Goal: Share content: Share content

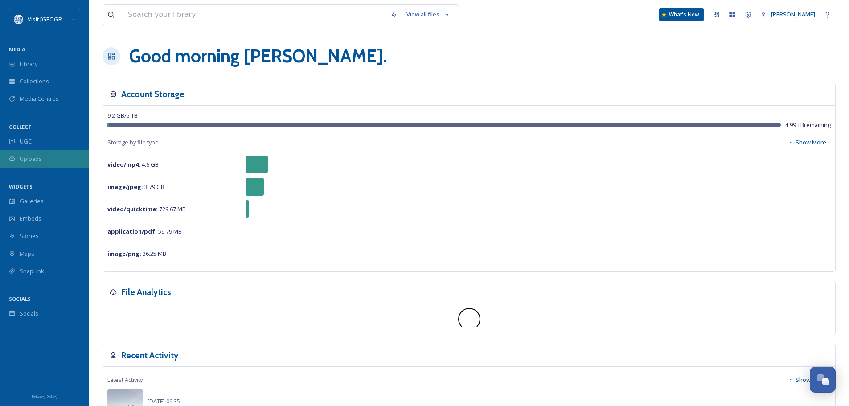
click at [27, 156] on span "Uploads" at bounding box center [31, 159] width 22 height 8
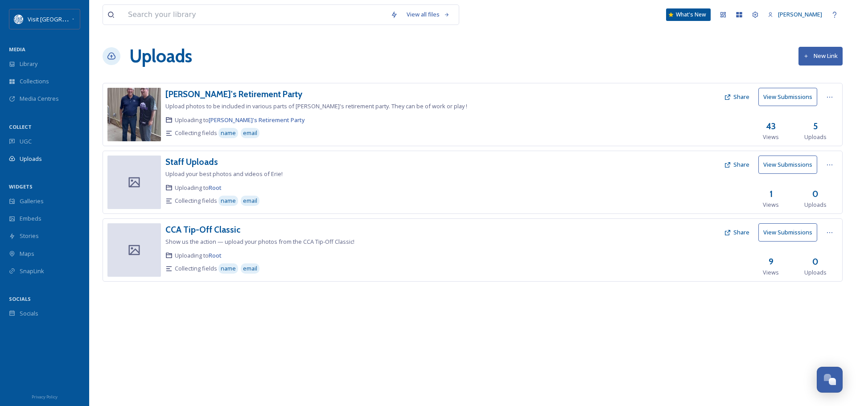
click at [829, 50] on button "New Link" at bounding box center [820, 56] width 44 height 18
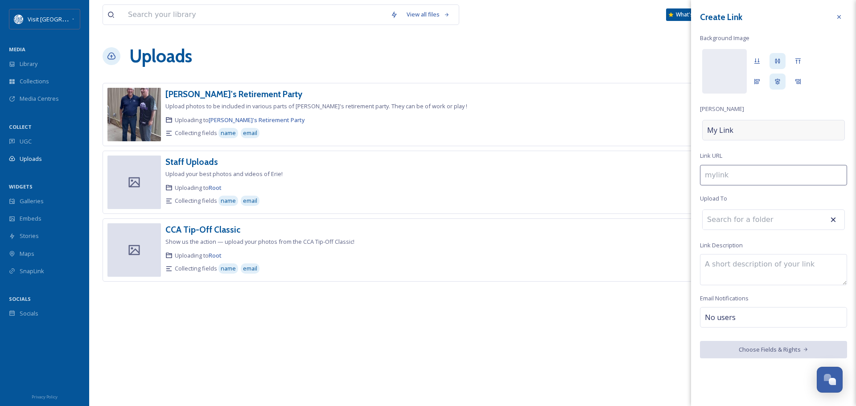
click at [739, 127] on div "My Link" at bounding box center [773, 130] width 143 height 21
click at [742, 127] on input at bounding box center [773, 130] width 147 height 21
type input "p"
type input "P"
type input "pa"
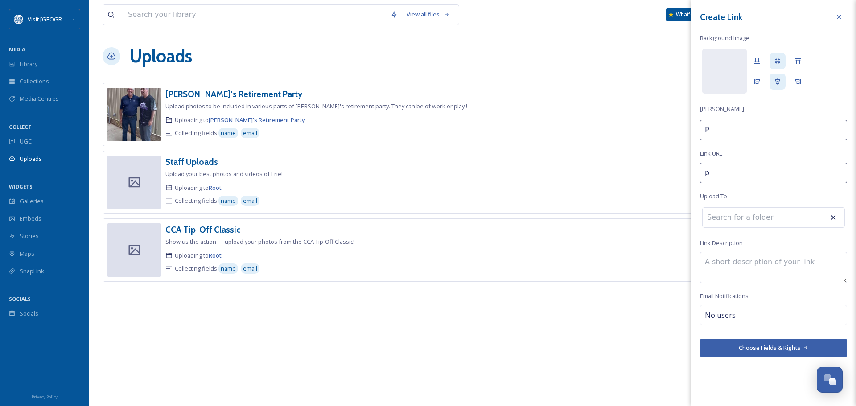
type input "Pa"
type input "par"
type input "Par"
type input "part"
type input "Part"
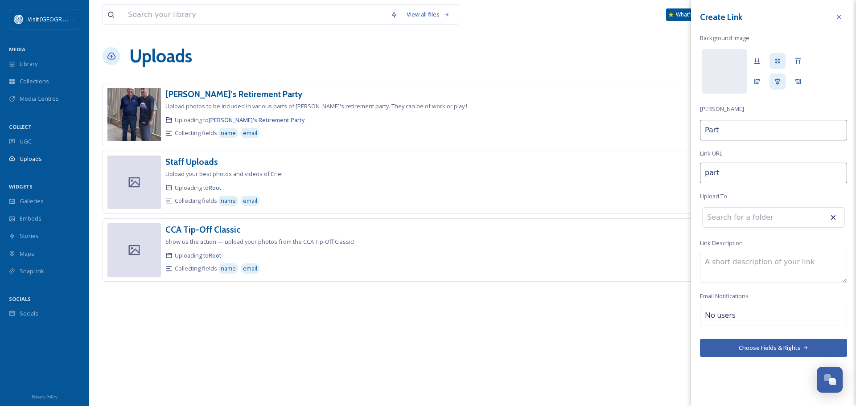
type input "partn"
type input "Partn"
type input "partne"
type input "Partne"
type input "partner"
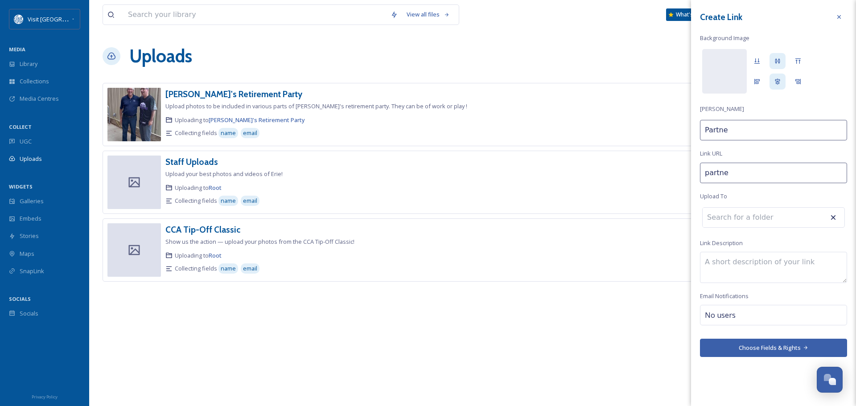
type input "Partner"
type input "partner-"
type input "Partner"
type input "partner-u"
type input "Partner U"
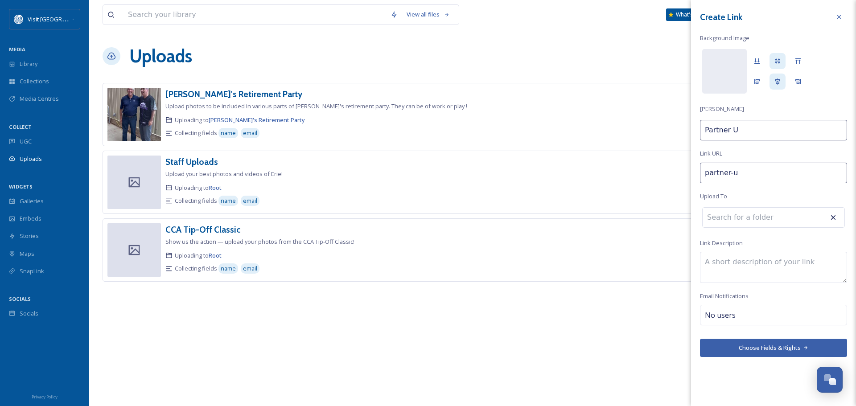
type input "partner-up"
type input "Partner Up"
type input "partner-upl"
type input "Partner Upl"
type input "partner-uplo"
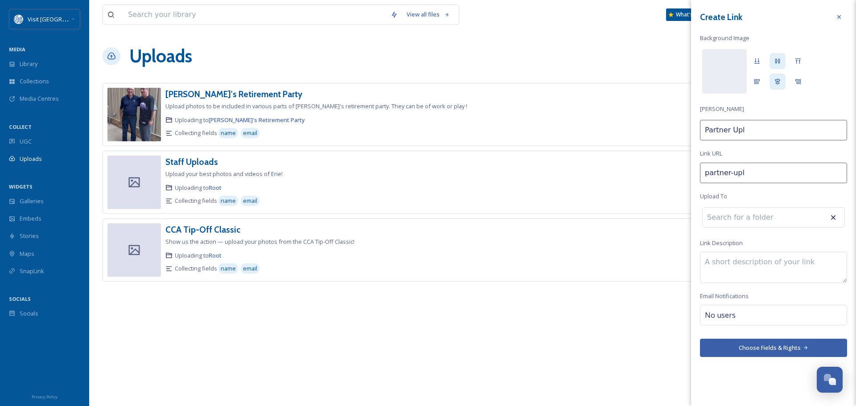
type input "Partner Uplo"
type input "partner-uploa"
type input "Partner Uploa"
type input "partner-upload"
type input "Partner Upload"
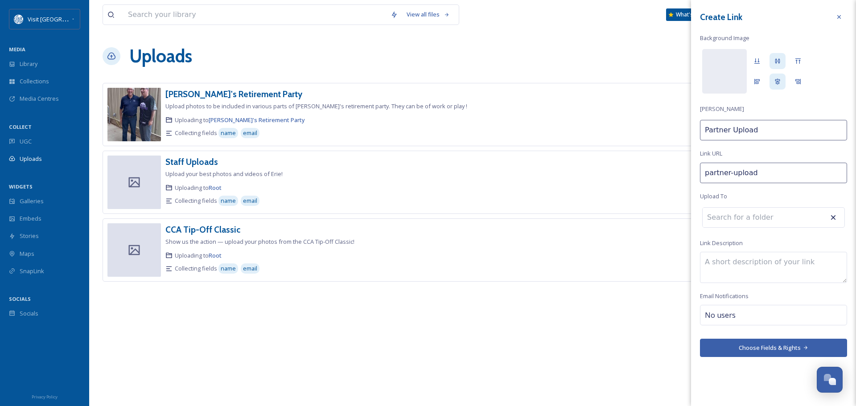
type input "partner-uploads"
type input "Partner Uploads"
click at [840, 14] on icon at bounding box center [838, 16] width 7 height 7
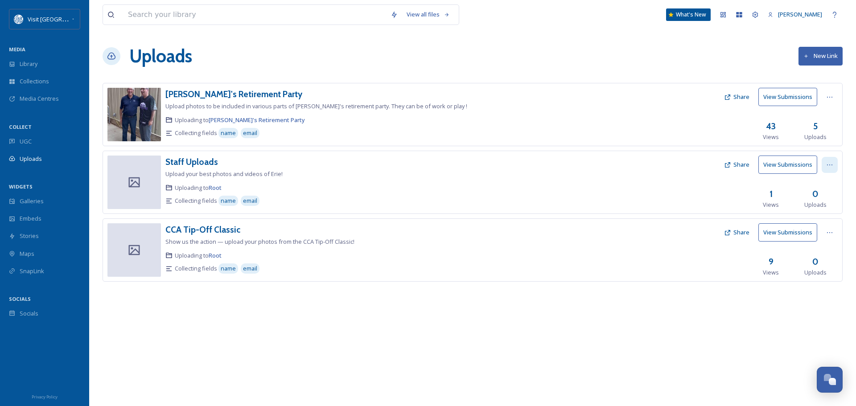
click at [832, 164] on icon at bounding box center [829, 164] width 5 height 1
click at [823, 202] on div "Edit" at bounding box center [820, 201] width 34 height 17
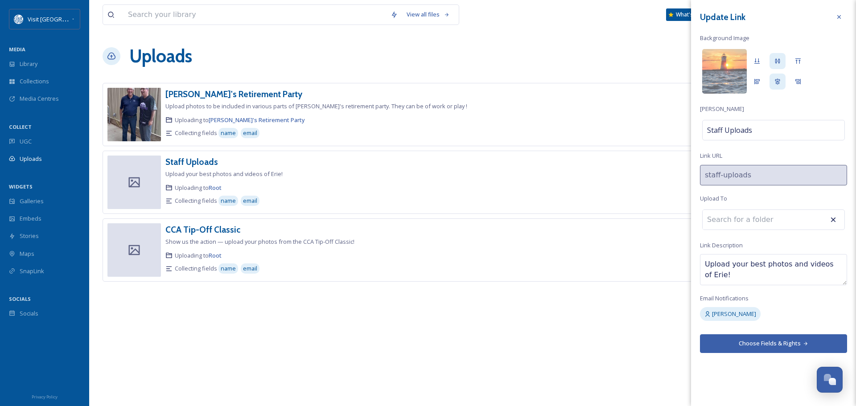
drag, startPoint x: 722, startPoint y: 276, endPoint x: 701, endPoint y: 266, distance: 24.1
click at [701, 266] on textarea "Upload your best photos and videos of Erie!" at bounding box center [773, 269] width 147 height 31
click at [843, 14] on div at bounding box center [839, 17] width 16 height 16
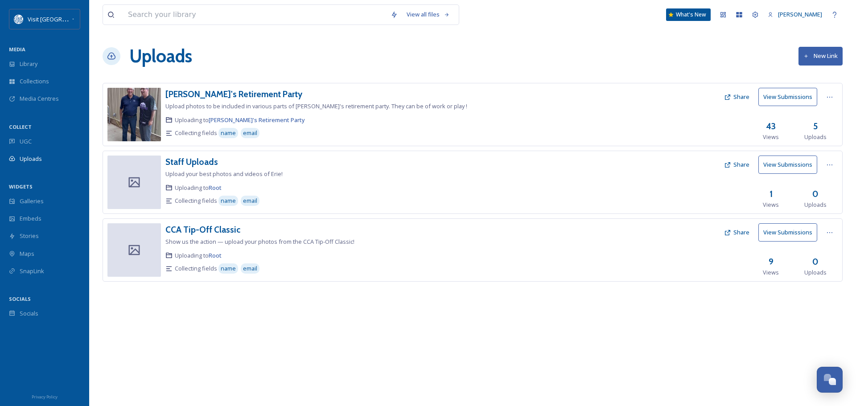
click at [808, 56] on button "New Link" at bounding box center [820, 56] width 44 height 18
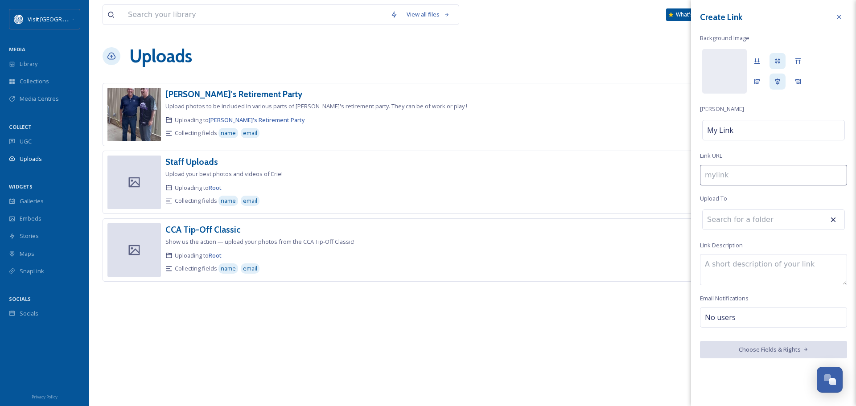
click at [725, 175] on input at bounding box center [773, 175] width 147 height 21
click at [750, 128] on div "My Link" at bounding box center [773, 130] width 143 height 21
type input "p"
type input "P"
type input "pa"
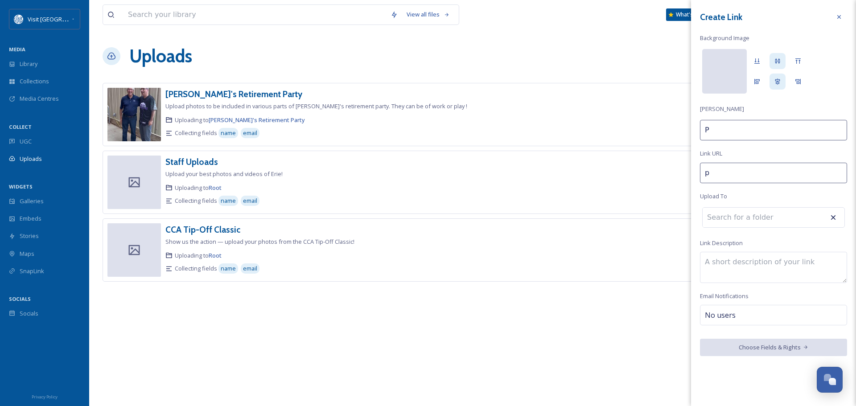
type input "Pa"
type input "par"
type input "Par"
type input "part"
type input "Part"
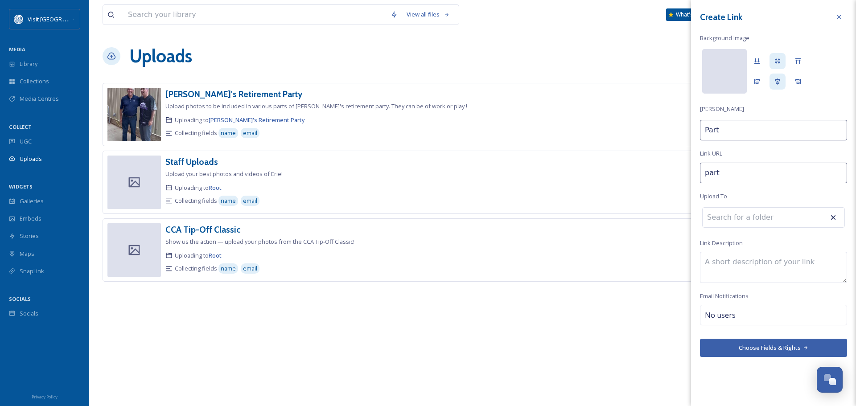
type input "partn"
type input "Partn"
type input "partne"
type input "Partne"
type input "partner"
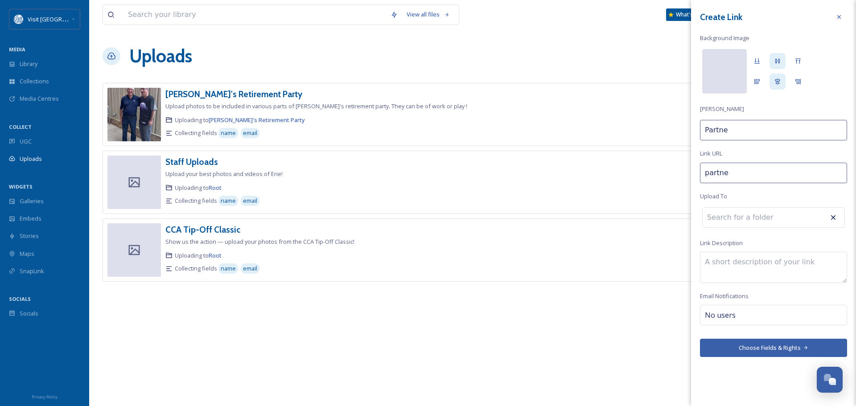
type input "Partner"
type input "partner-"
type input "Partner"
type input "partner-i"
type input "Partner I"
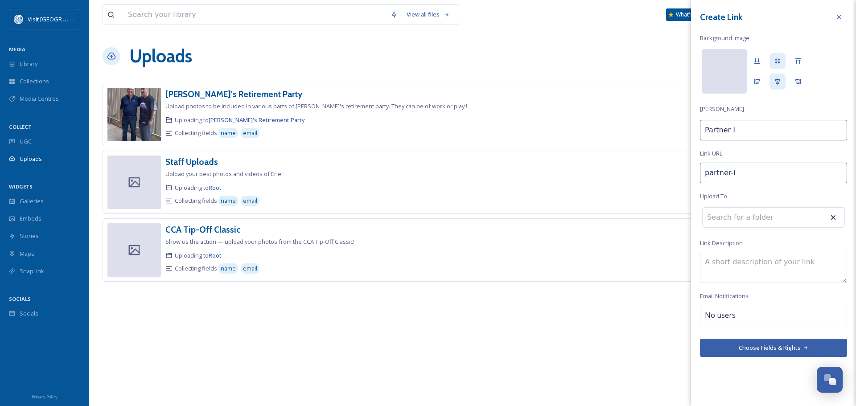
type input "partner-im"
type input "Partner Im"
type input "partner-ima"
type input "Partner Ima"
type input "partner-imah"
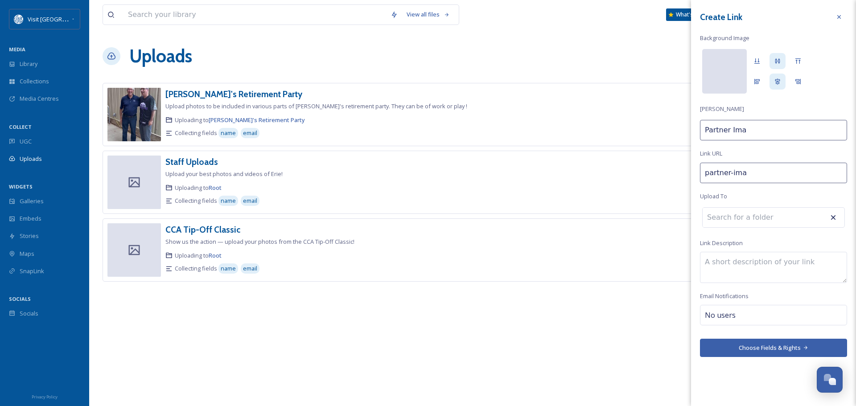
type input "Partner Imah"
type input "partner-ima"
type input "Partner Ima"
type input "partner-imag"
type input "Partner Imag"
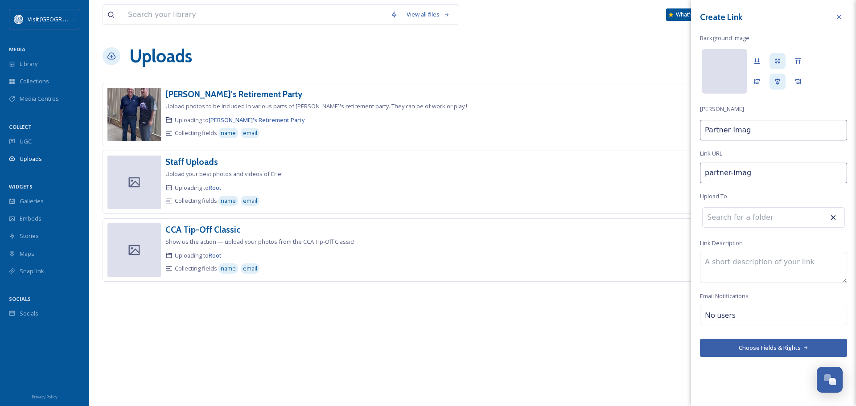
type input "partner-image"
type input "Partner Image"
type input "partner-images"
type input "Partner Images"
type input "partner-image"
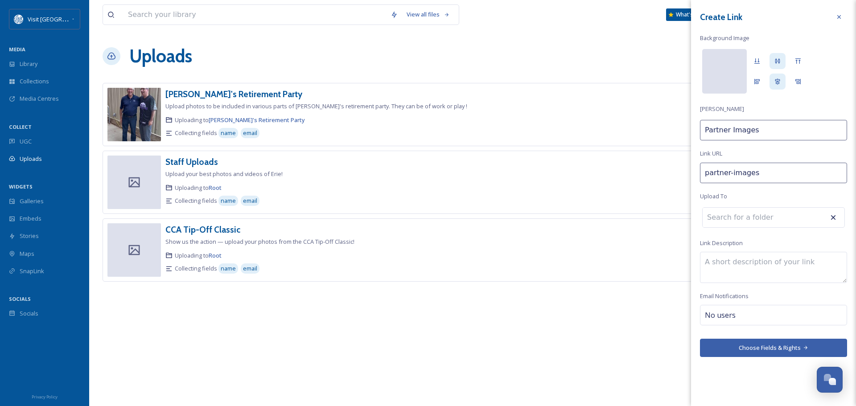
type input "Partner Image"
type input "partner-imag"
type input "Partner Imag"
type input "partner-ima"
type input "Partner Ima"
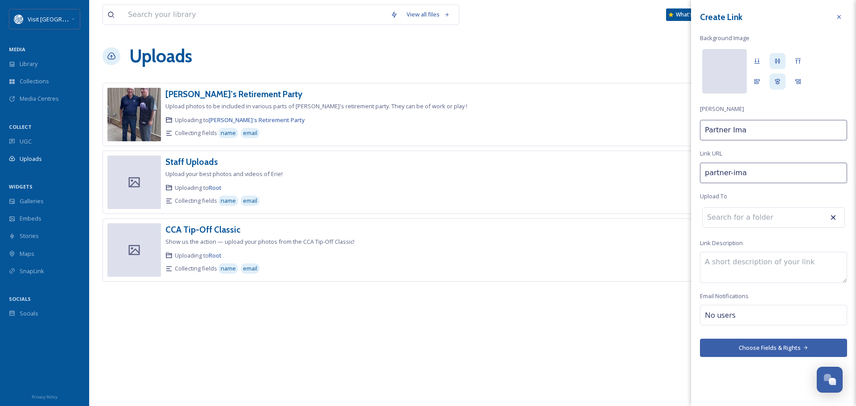
type input "partner-im"
type input "Partner Im"
type input "partner-i"
type input "Partner I"
type input "partner-"
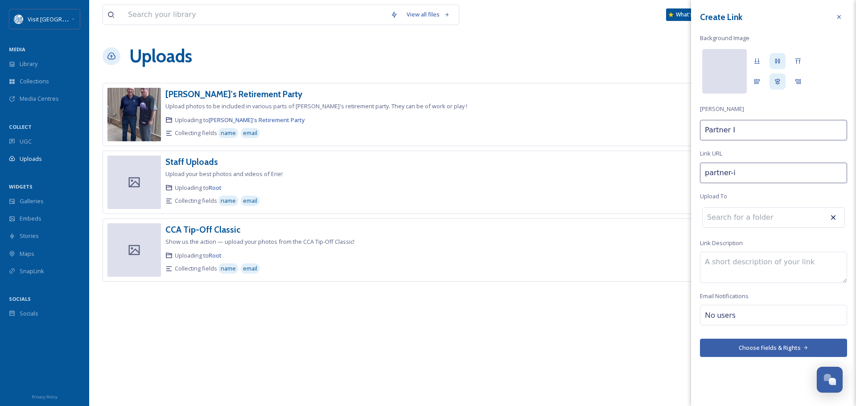
type input "Partner"
type input "partner-p"
type input "Partner P"
type input "partner-ph"
type input "Partner Ph"
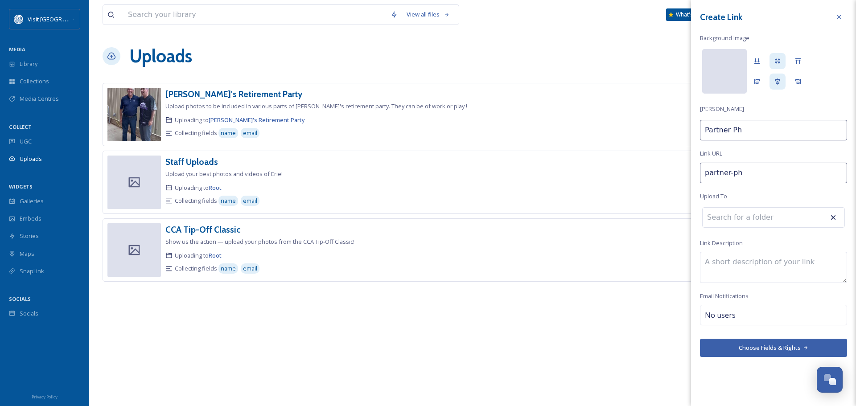
type input "partner-pho"
type input "Partner Pho"
type input "partner-phot"
type input "Partner Phot"
type input "partner-photo"
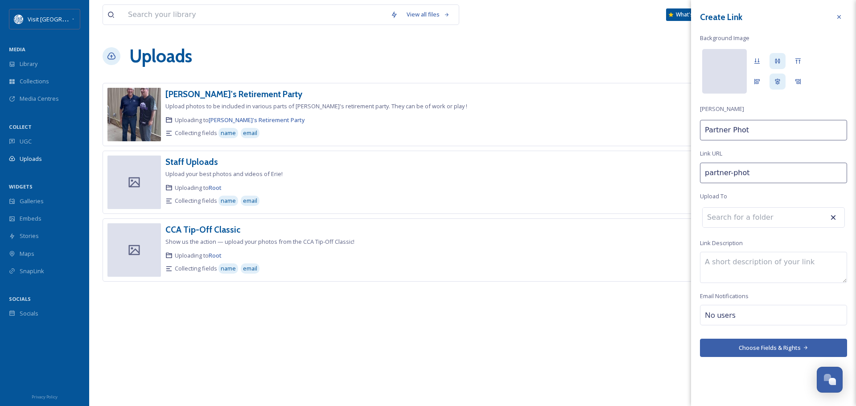
type input "Partner Photo"
type input "partner-photos"
type input "Partner Photos"
click at [738, 219] on input at bounding box center [751, 218] width 98 height 20
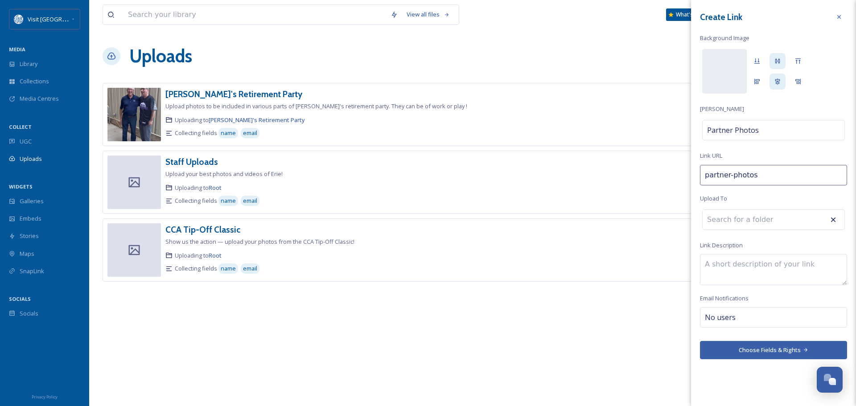
click at [730, 265] on textarea at bounding box center [773, 269] width 147 height 31
drag, startPoint x: 737, startPoint y: 264, endPoint x: 698, endPoint y: 262, distance: 38.8
click at [698, 262] on div "Create Link Background Image [PERSON_NAME] Partner Photos Link URL partner-phot…" at bounding box center [773, 184] width 165 height 368
paste textarea "Show off your business, products, unique offerings, events, and people enjoying…"
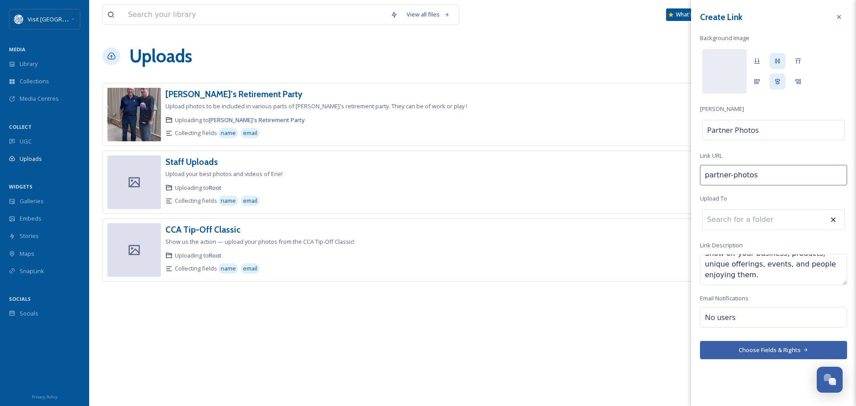
drag, startPoint x: 725, startPoint y: 279, endPoint x: 705, endPoint y: 279, distance: 20.1
click at [705, 279] on textarea "Show off your business, products, unique offerings, events, and people enjoying…" at bounding box center [773, 269] width 147 height 31
type textarea "Show off your business, products, unique offerings, events, and people enjoying…"
click at [715, 75] on div at bounding box center [724, 71] width 45 height 45
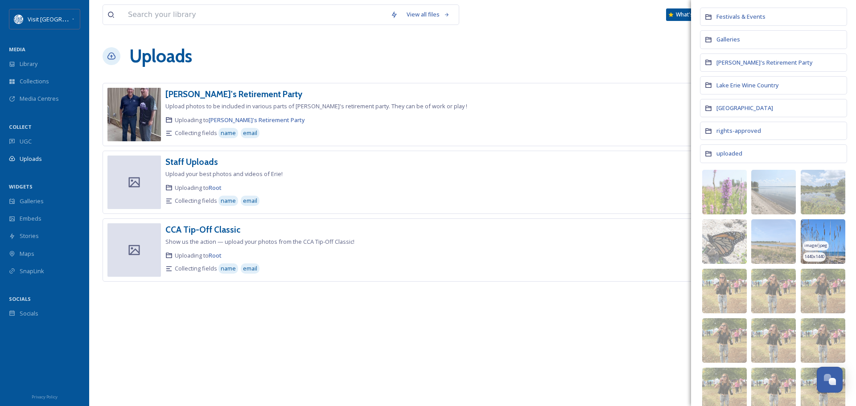
scroll to position [203, 0]
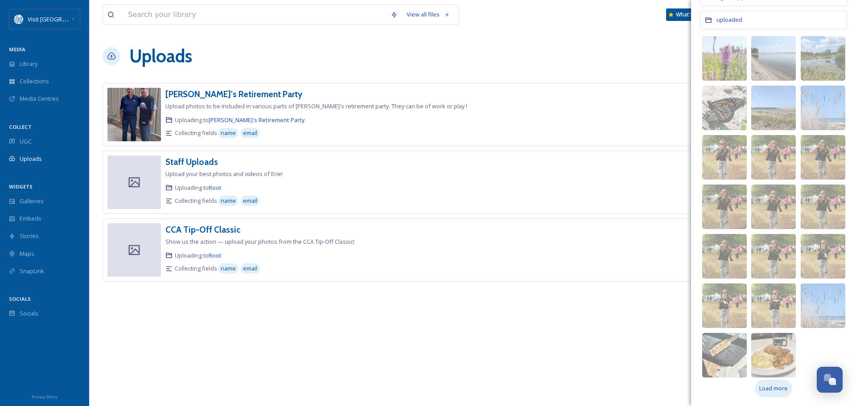
click at [770, 387] on span "Load more" at bounding box center [773, 388] width 29 height 8
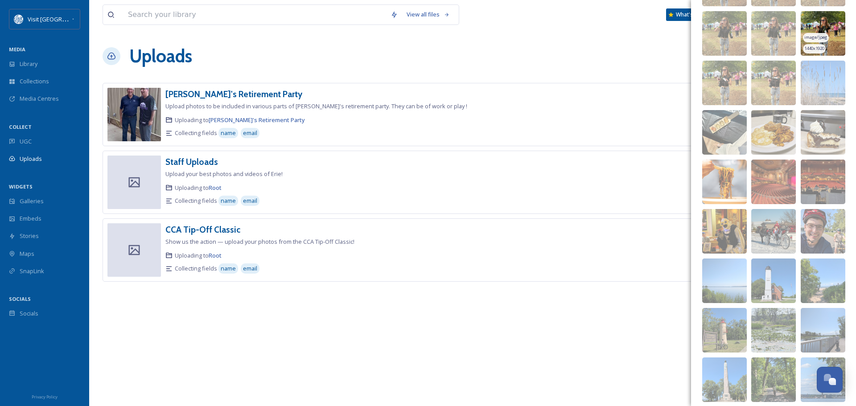
scroll to position [549, 0]
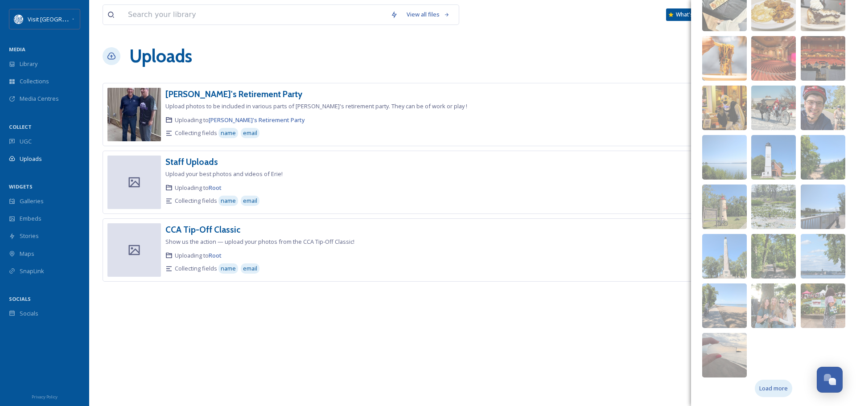
click at [775, 386] on span "Load more" at bounding box center [773, 388] width 29 height 8
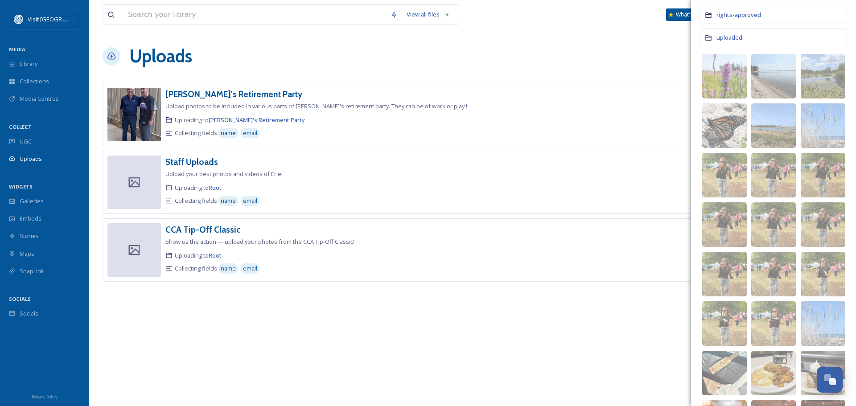
scroll to position [0, 0]
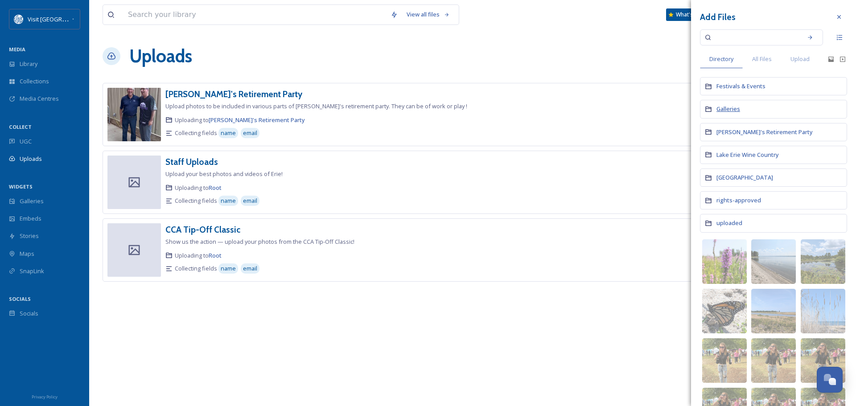
click at [732, 111] on span "Galleries" at bounding box center [728, 109] width 24 height 8
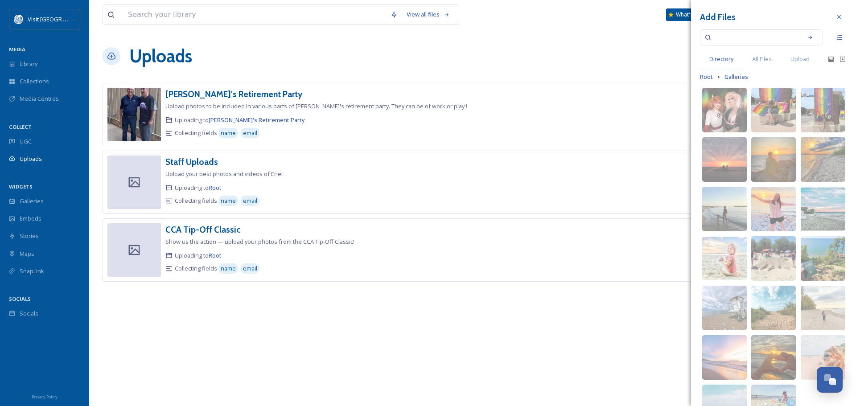
click at [720, 60] on span "Directory" at bounding box center [721, 59] width 24 height 8
click at [764, 58] on span "All Files" at bounding box center [762, 59] width 20 height 8
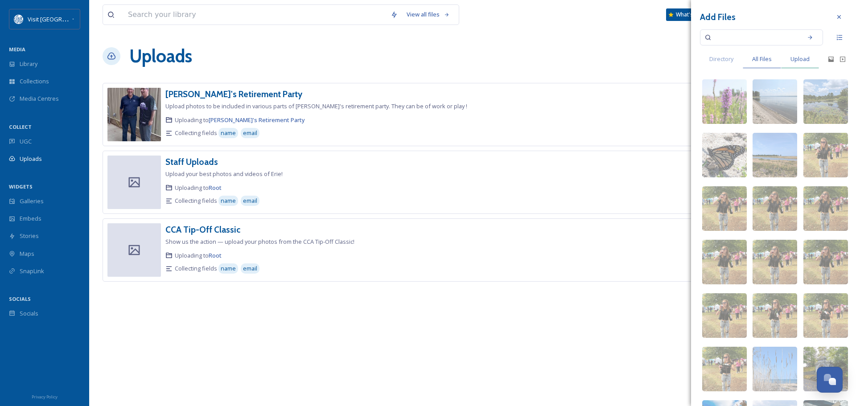
click at [801, 57] on span "Upload" at bounding box center [799, 59] width 19 height 8
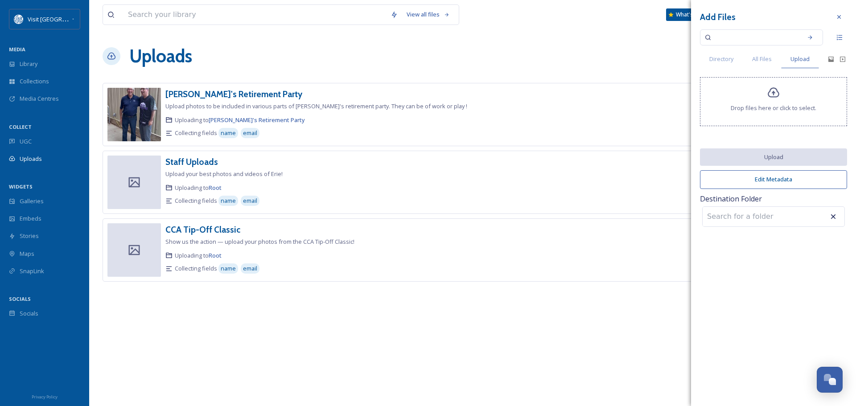
click at [778, 98] on icon at bounding box center [773, 92] width 13 height 13
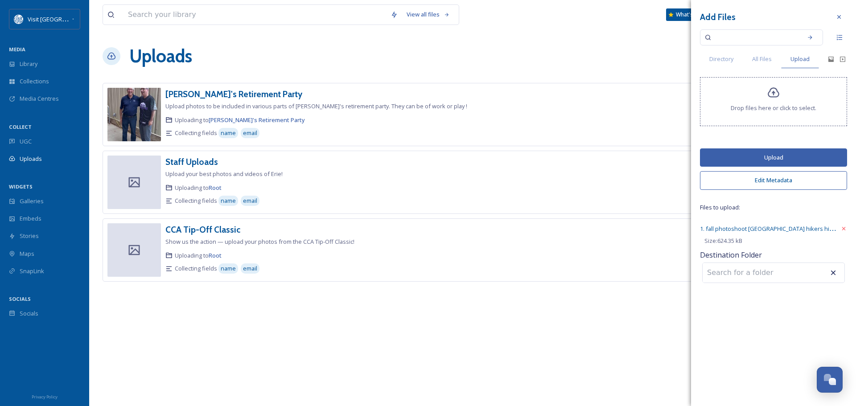
click at [771, 160] on button "Upload" at bounding box center [773, 157] width 147 height 18
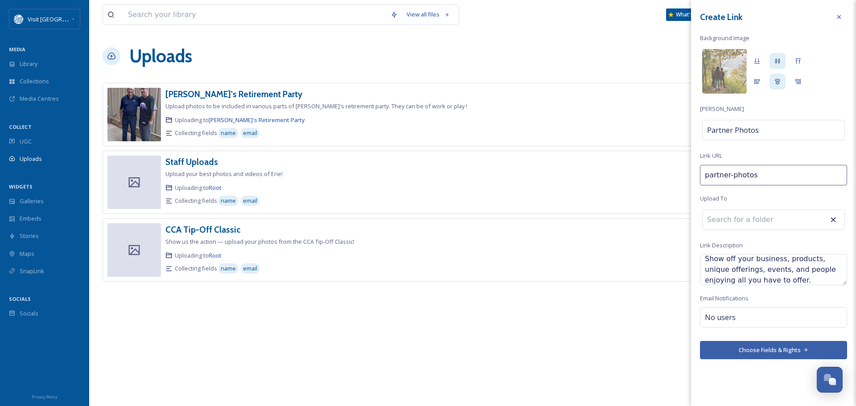
click at [789, 349] on button "Choose Fields & Rights" at bounding box center [773, 350] width 147 height 18
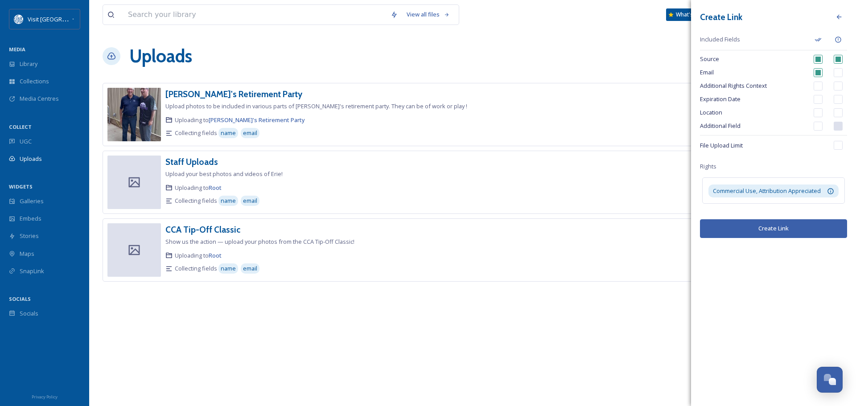
click at [775, 227] on button "Create Link" at bounding box center [773, 228] width 147 height 18
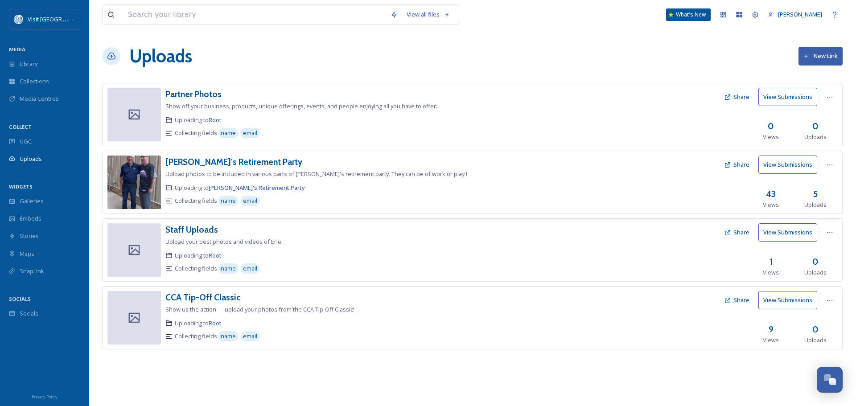
click at [738, 96] on button "Share" at bounding box center [736, 96] width 34 height 17
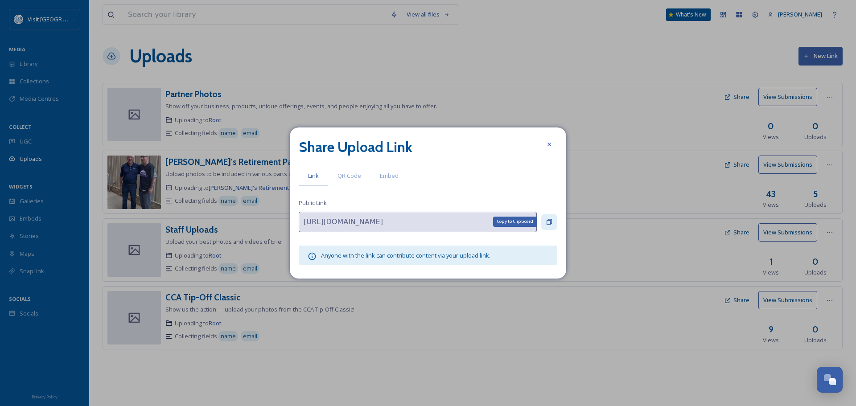
click at [549, 223] on icon at bounding box center [548, 221] width 7 height 7
click at [549, 151] on div at bounding box center [549, 144] width 16 height 16
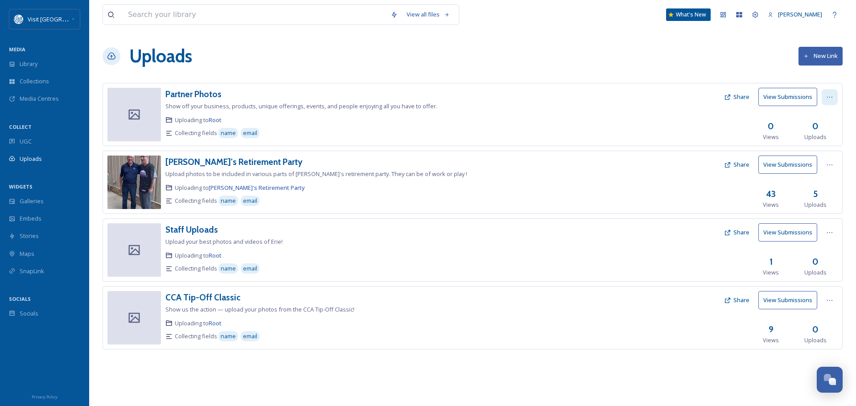
click at [831, 95] on icon at bounding box center [829, 97] width 7 height 7
click at [817, 133] on span "Edit" at bounding box center [813, 134] width 10 height 8
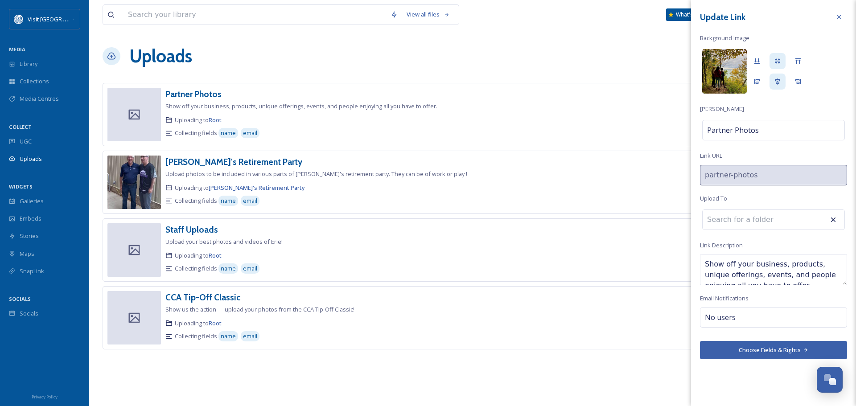
click at [717, 70] on img at bounding box center [724, 71] width 45 height 45
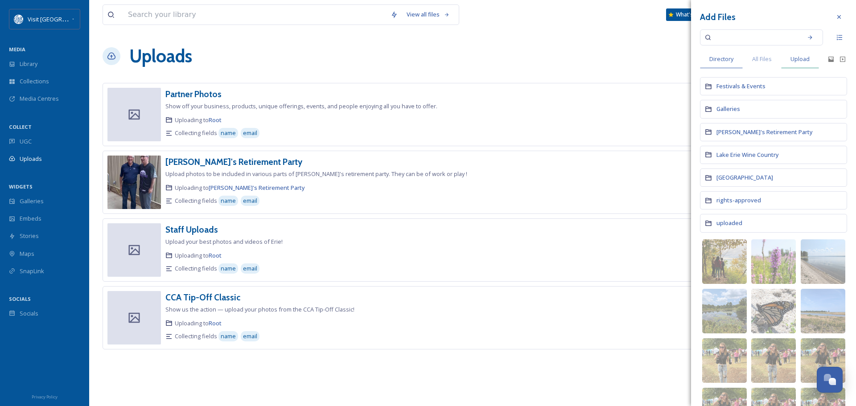
click at [801, 55] on span "Upload" at bounding box center [799, 59] width 19 height 8
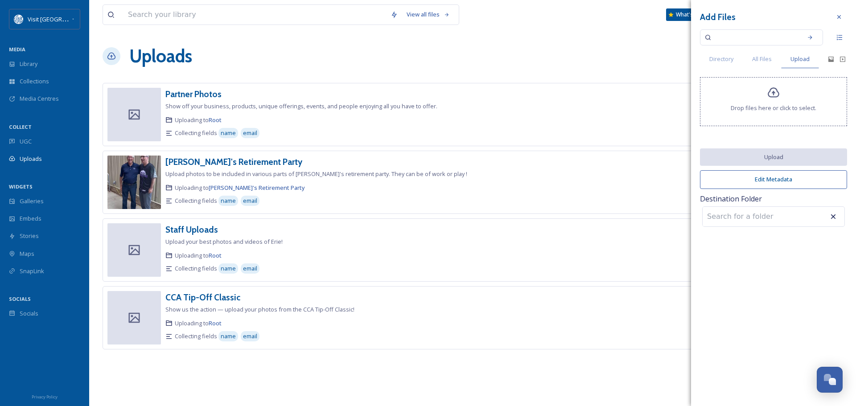
click at [772, 93] on icon at bounding box center [773, 93] width 12 height 10
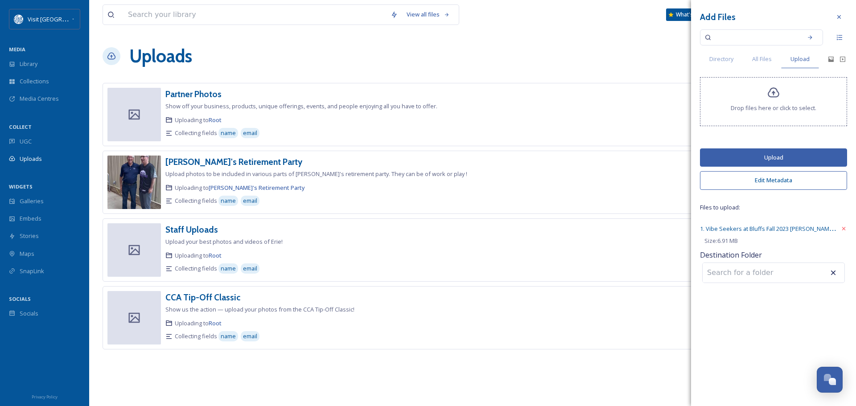
click at [796, 156] on button "Upload" at bounding box center [773, 157] width 147 height 18
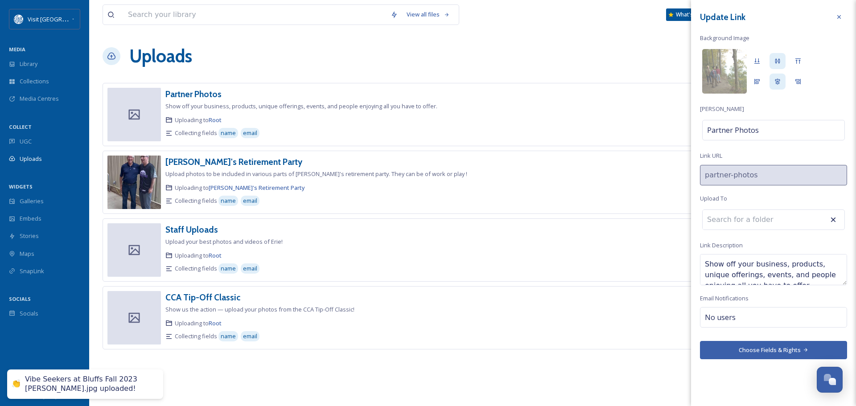
click at [791, 352] on button "Choose Fields & Rights" at bounding box center [773, 350] width 147 height 18
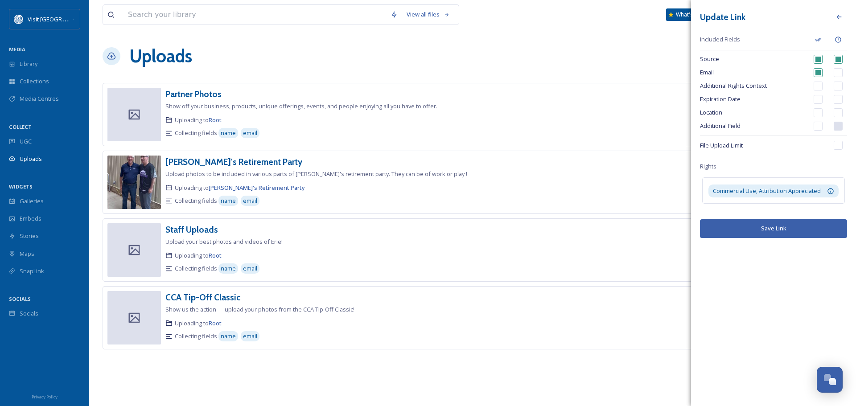
click at [758, 232] on button "Save Link" at bounding box center [773, 228] width 147 height 18
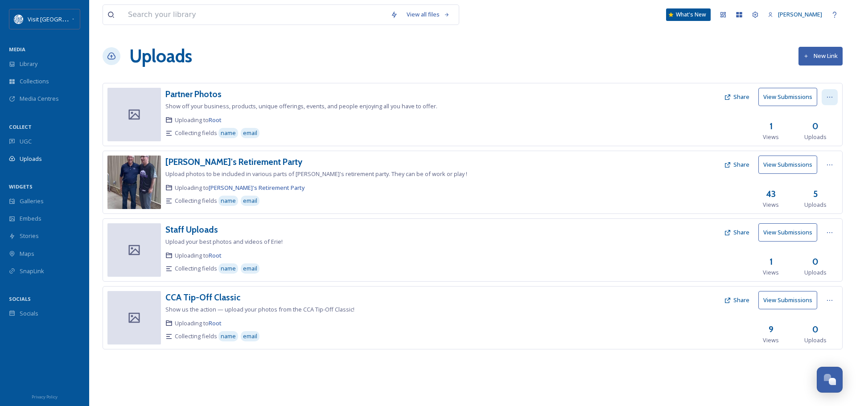
click at [829, 94] on icon at bounding box center [829, 97] width 7 height 7
click at [820, 116] on span "View Link" at bounding box center [820, 116] width 25 height 8
click at [719, 120] on div at bounding box center [624, 114] width 189 height 53
click at [830, 96] on icon at bounding box center [829, 97] width 7 height 7
click at [824, 130] on div "Edit" at bounding box center [820, 133] width 34 height 17
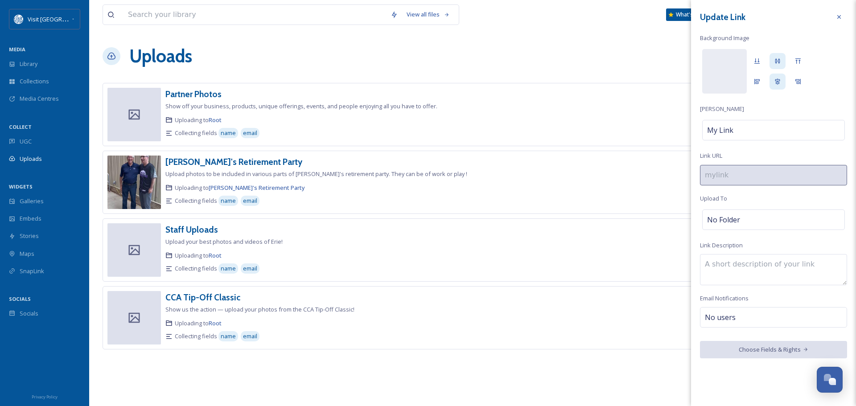
type input "partner-photos"
type textarea "Show off your business, products, unique offerings, events, and people enjoying…"
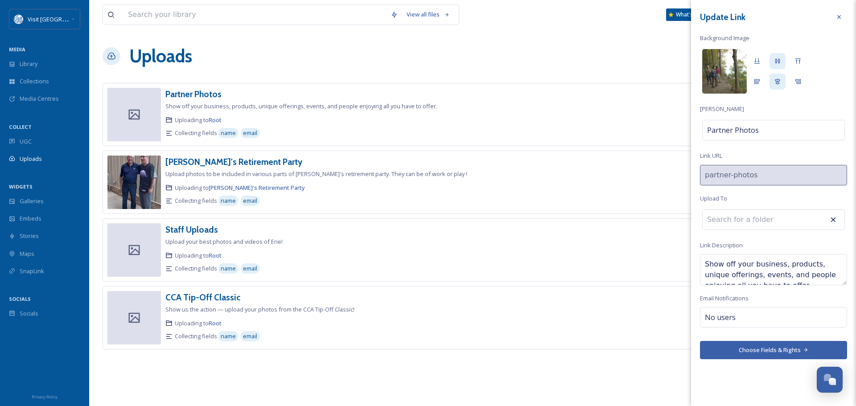
click at [726, 65] on img at bounding box center [724, 71] width 45 height 45
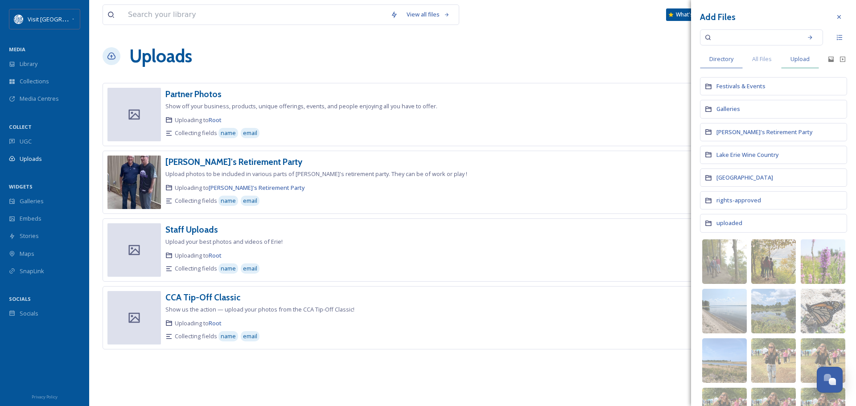
click at [790, 57] on div "Upload" at bounding box center [800, 59] width 38 height 18
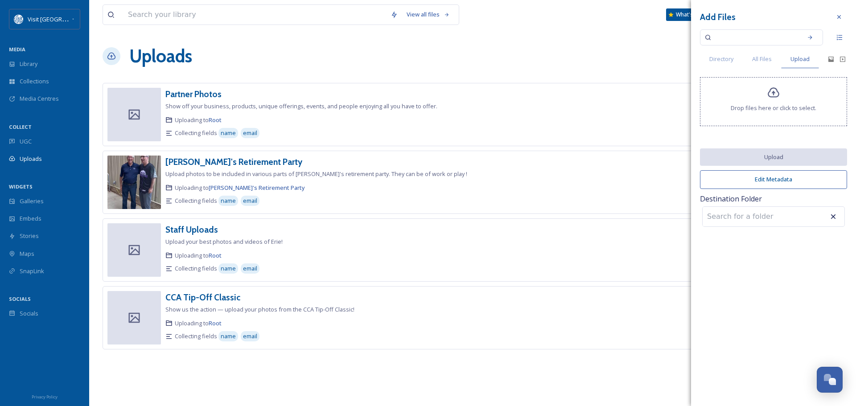
click at [774, 98] on icon at bounding box center [773, 92] width 13 height 13
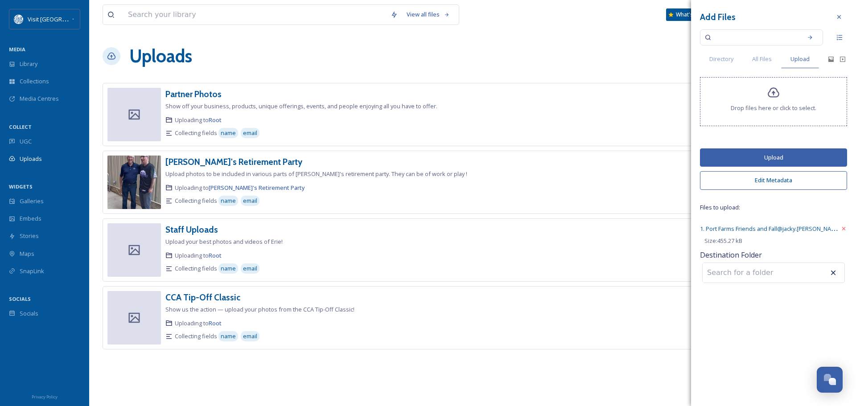
click at [790, 152] on button "Upload" at bounding box center [773, 157] width 147 height 18
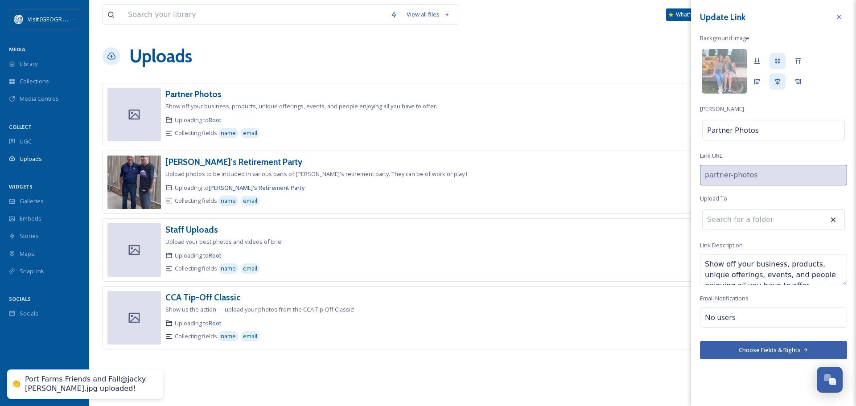
click at [781, 353] on button "Choose Fields & Rights" at bounding box center [773, 350] width 147 height 18
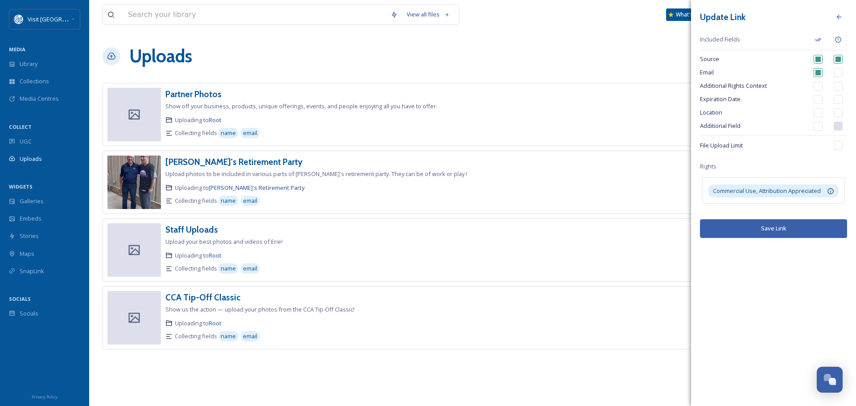
click at [771, 233] on button "Save Link" at bounding box center [773, 228] width 147 height 18
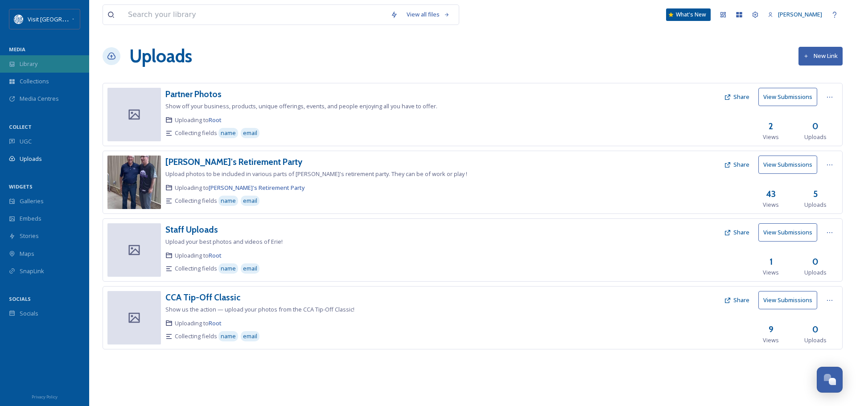
click at [32, 59] on div "Library" at bounding box center [44, 63] width 89 height 17
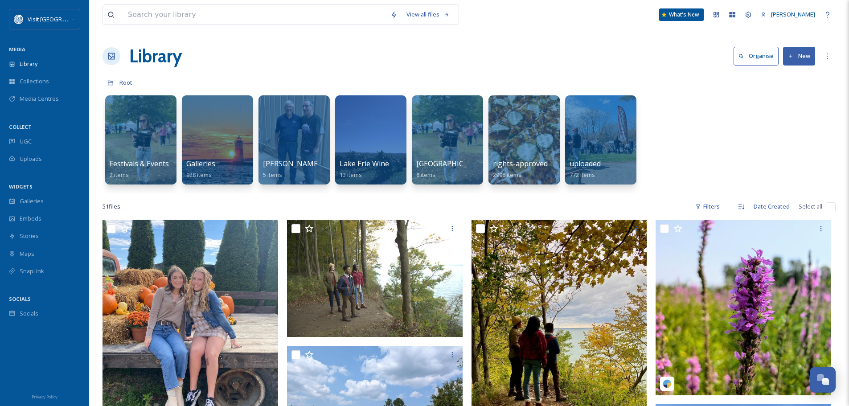
click at [797, 57] on button "New" at bounding box center [799, 56] width 32 height 18
click at [797, 76] on span "File Upload" at bounding box center [794, 77] width 29 height 8
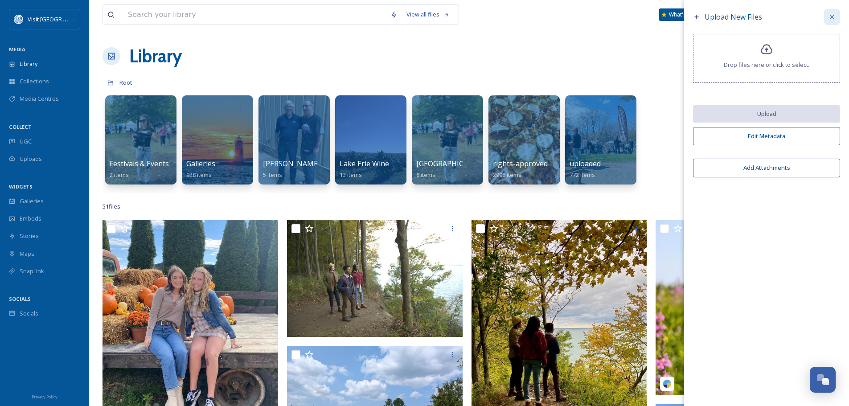
click at [832, 17] on icon at bounding box center [832, 17] width 4 height 4
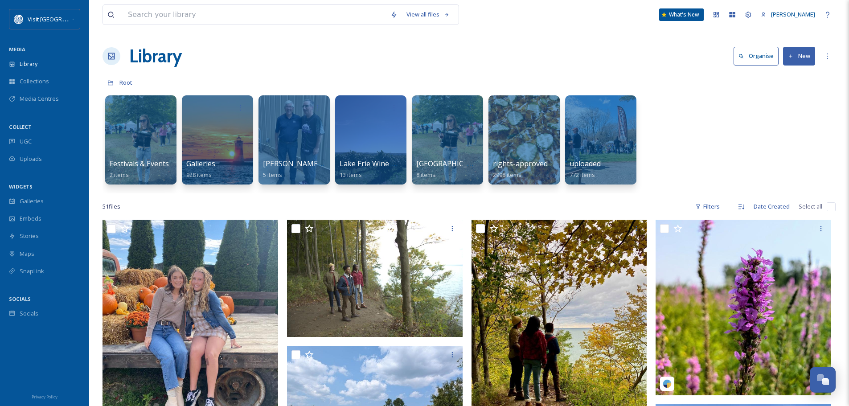
click at [807, 50] on button "New" at bounding box center [799, 56] width 32 height 18
click at [789, 114] on span "Folder" at bounding box center [788, 111] width 17 height 8
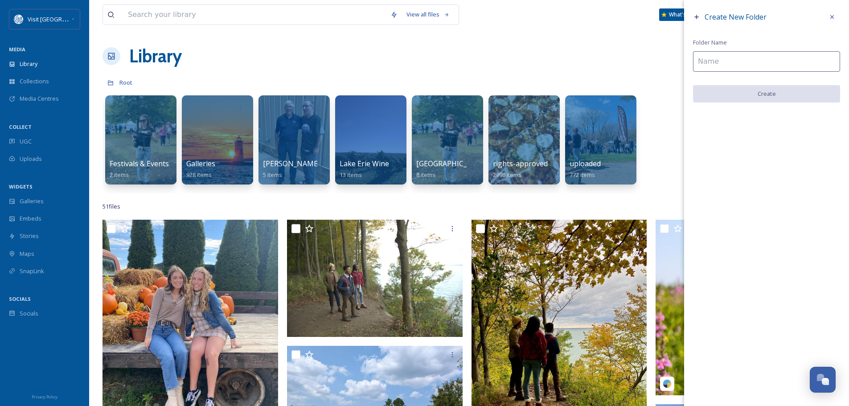
click at [739, 58] on input at bounding box center [766, 61] width 147 height 21
type input "Partner Images"
click at [753, 94] on button "Create" at bounding box center [766, 94] width 147 height 18
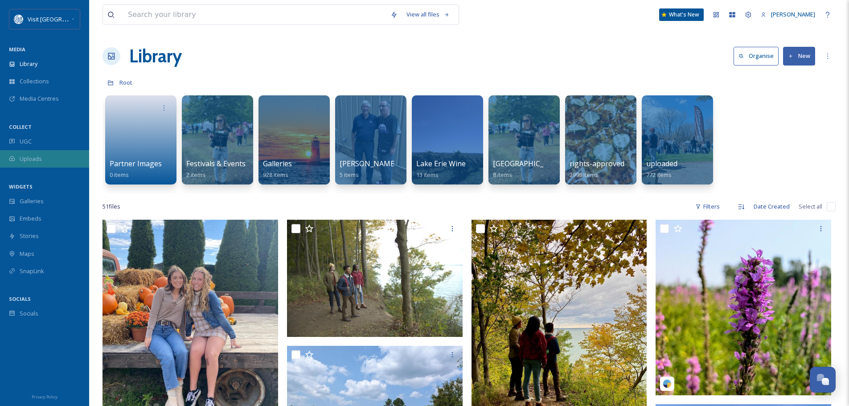
click at [38, 155] on span "Uploads" at bounding box center [31, 159] width 22 height 8
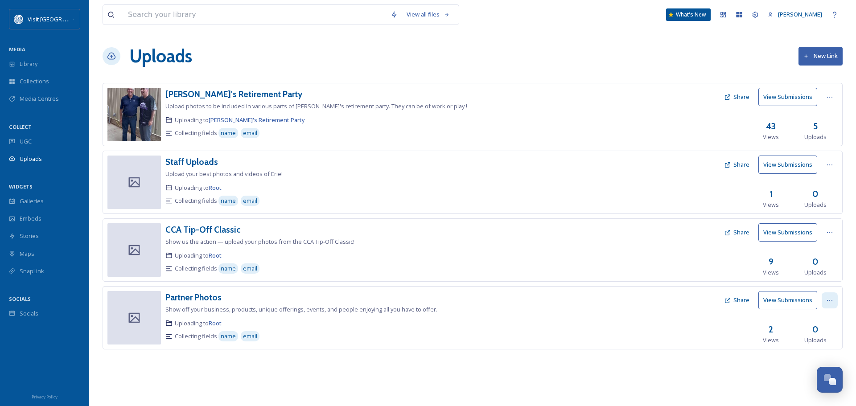
click at [823, 299] on div at bounding box center [829, 300] width 16 height 16
click at [817, 317] on span "View Link" at bounding box center [820, 320] width 25 height 8
click at [820, 336] on div "Edit" at bounding box center [820, 336] width 34 height 17
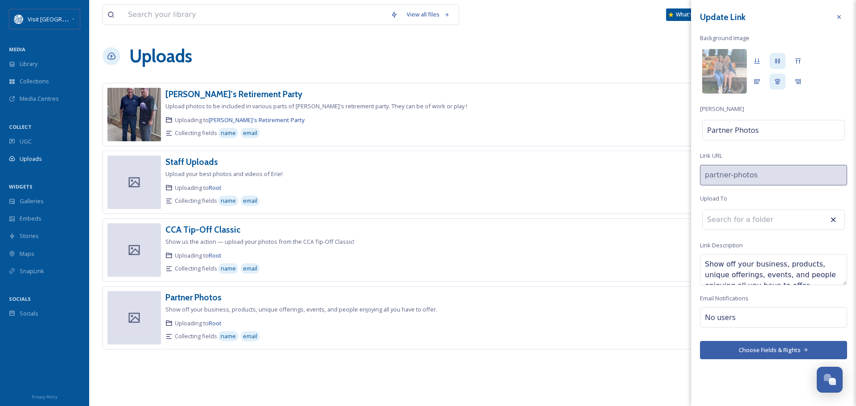
click at [789, 221] on input at bounding box center [751, 220] width 98 height 20
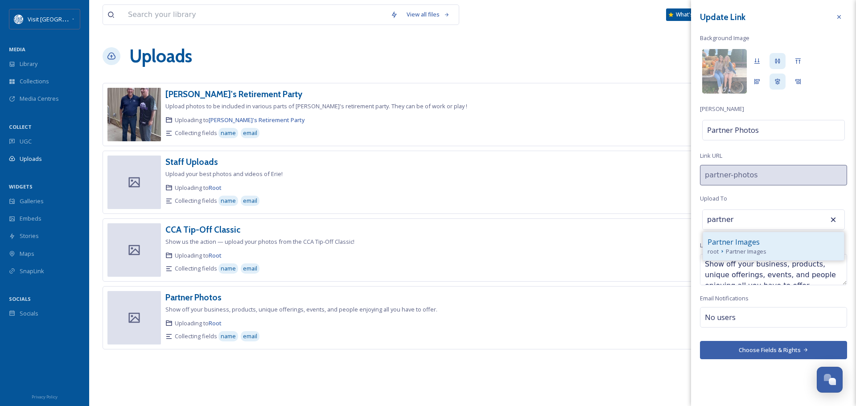
click at [765, 250] on span "Partner Images" at bounding box center [746, 251] width 41 height 8
type input "Partner Images"
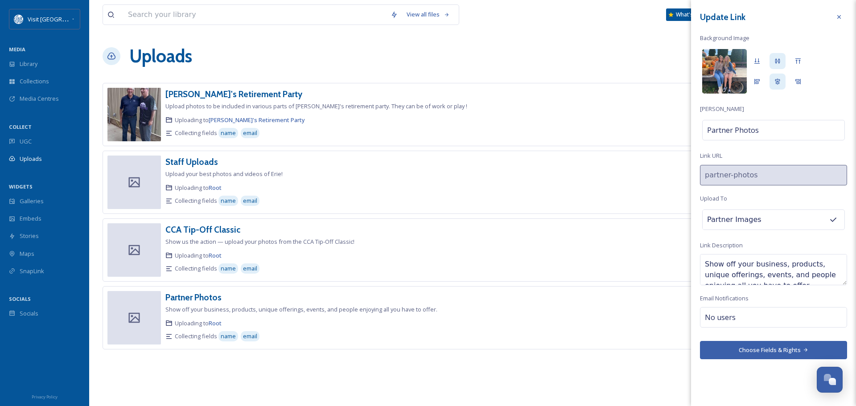
click at [726, 68] on img at bounding box center [724, 71] width 45 height 45
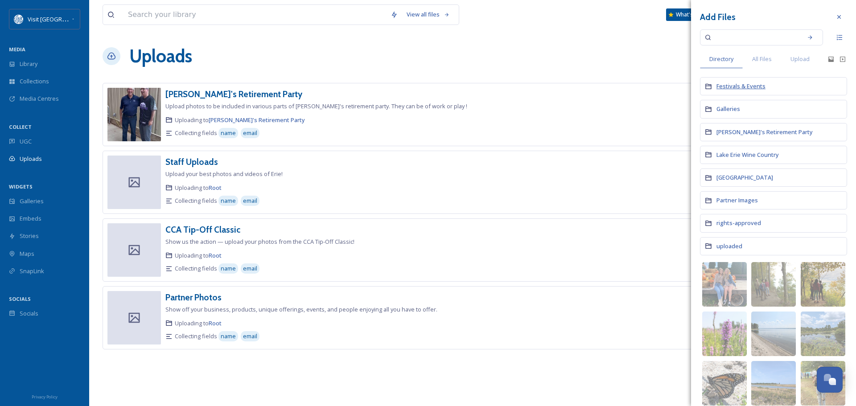
click at [734, 87] on span "Festivals & Events" at bounding box center [740, 86] width 49 height 8
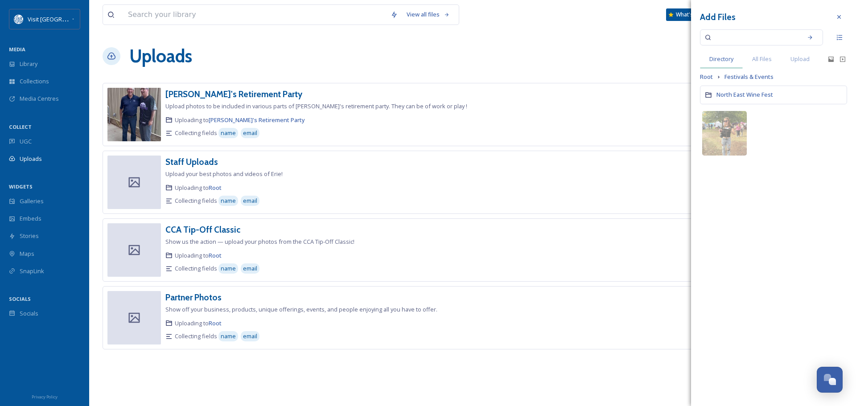
click at [726, 57] on span "Directory" at bounding box center [721, 59] width 24 height 8
click at [802, 58] on span "Upload" at bounding box center [799, 59] width 19 height 8
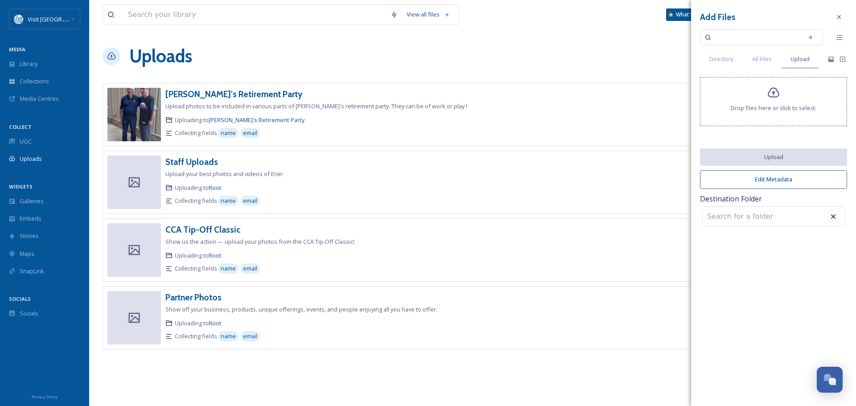
click at [774, 90] on icon at bounding box center [773, 92] width 13 height 13
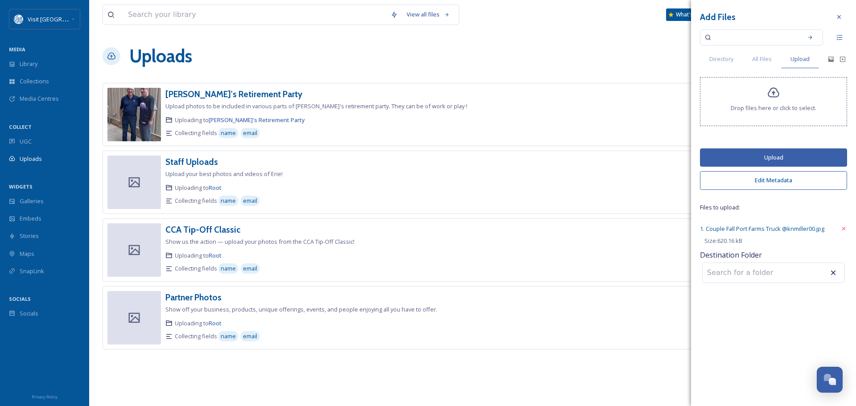
click at [778, 158] on button "Upload" at bounding box center [773, 157] width 147 height 18
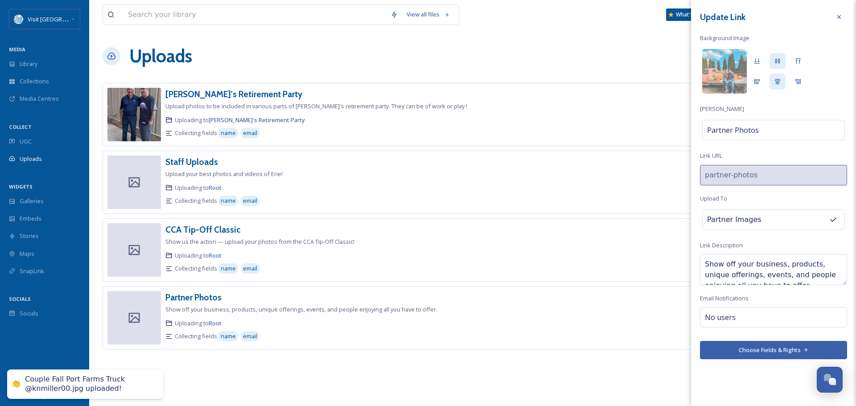
click at [786, 349] on button "Choose Fields & Rights" at bounding box center [773, 350] width 147 height 18
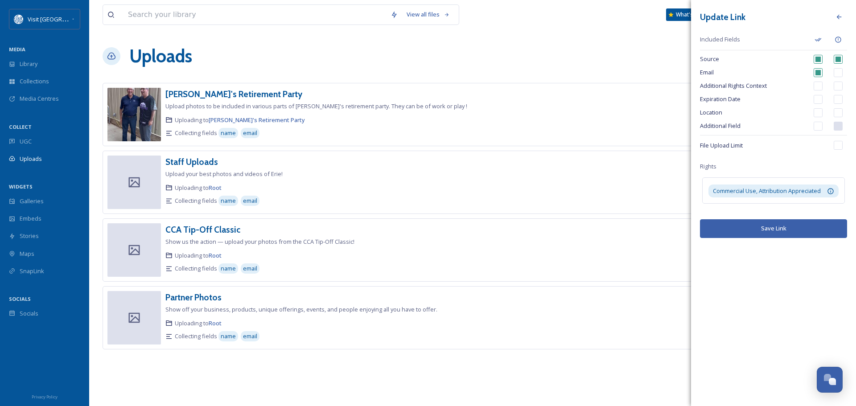
click at [779, 233] on button "Save Link" at bounding box center [773, 228] width 147 height 18
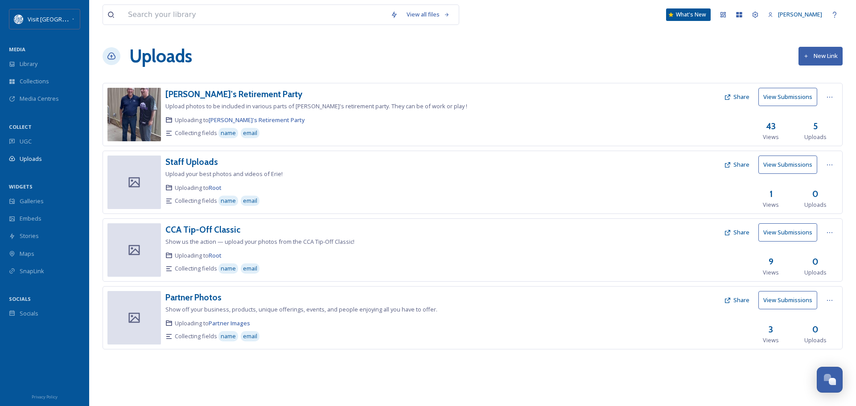
click at [739, 300] on button "Share" at bounding box center [736, 299] width 34 height 17
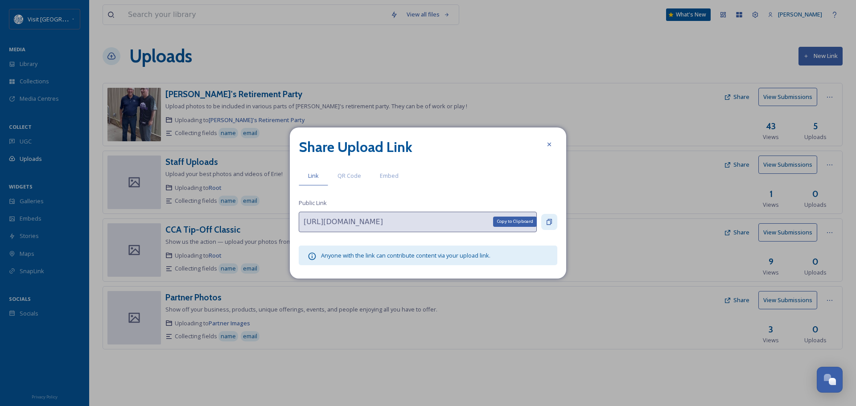
click at [548, 221] on icon at bounding box center [548, 221] width 7 height 7
click at [552, 221] on icon at bounding box center [548, 221] width 7 height 7
